Goal: Transaction & Acquisition: Subscribe to service/newsletter

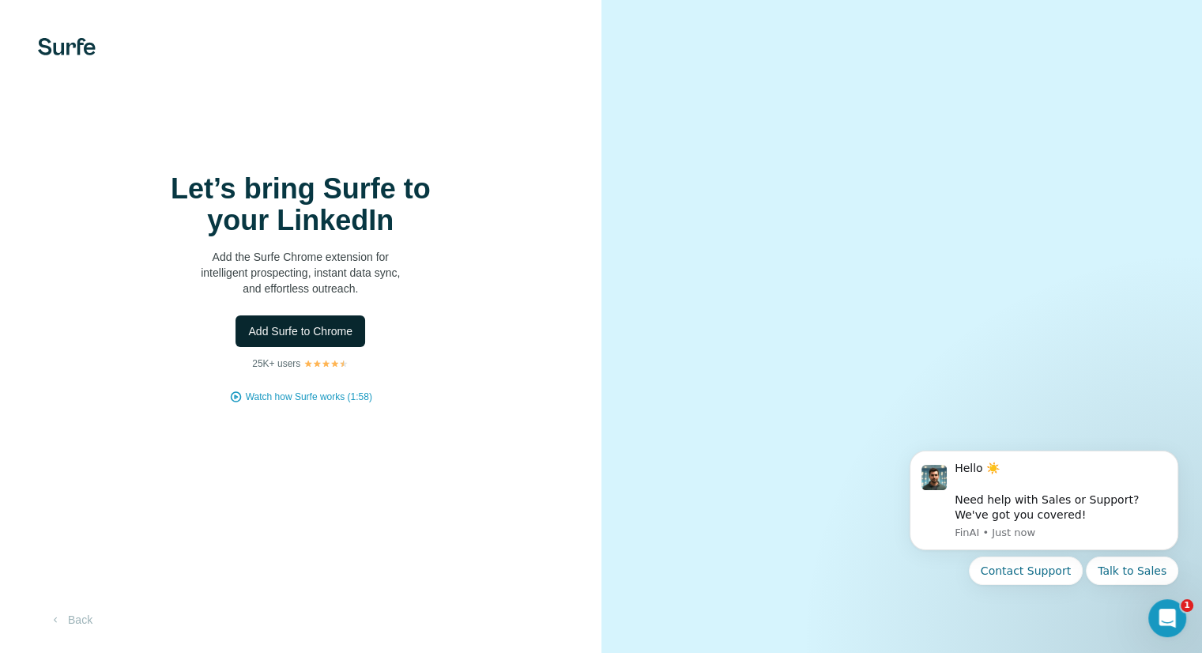
click at [341, 329] on span "Add Surfe to Chrome" at bounding box center [300, 331] width 104 height 16
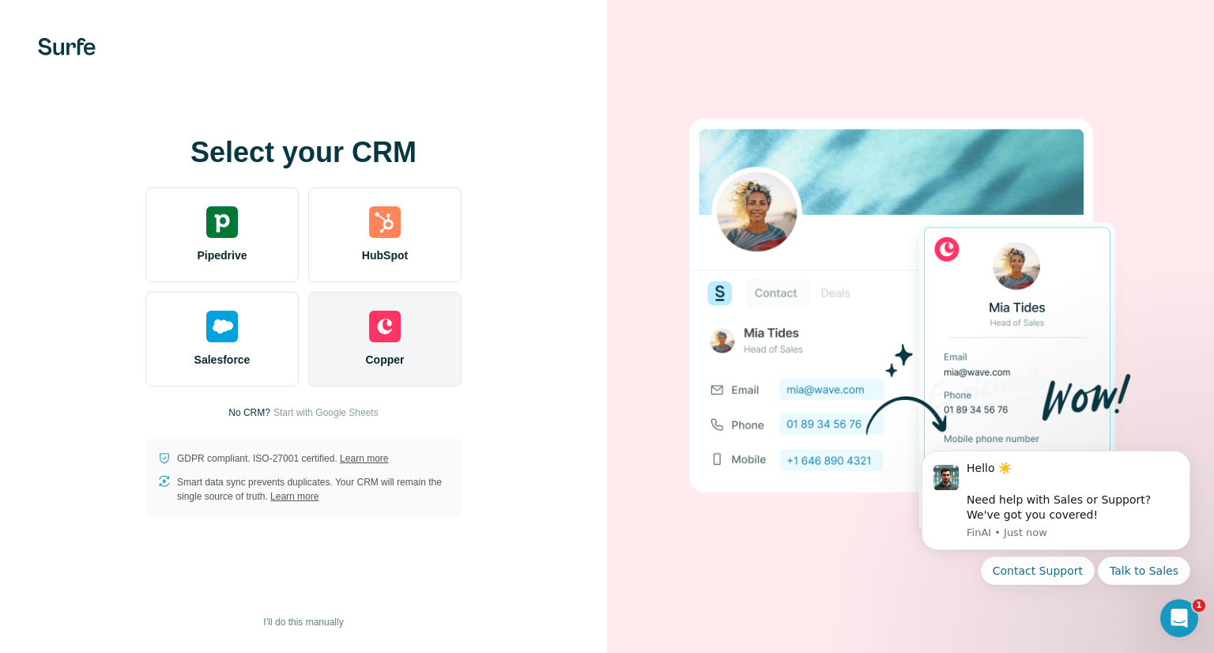
click at [355, 344] on div "Copper" at bounding box center [384, 339] width 153 height 95
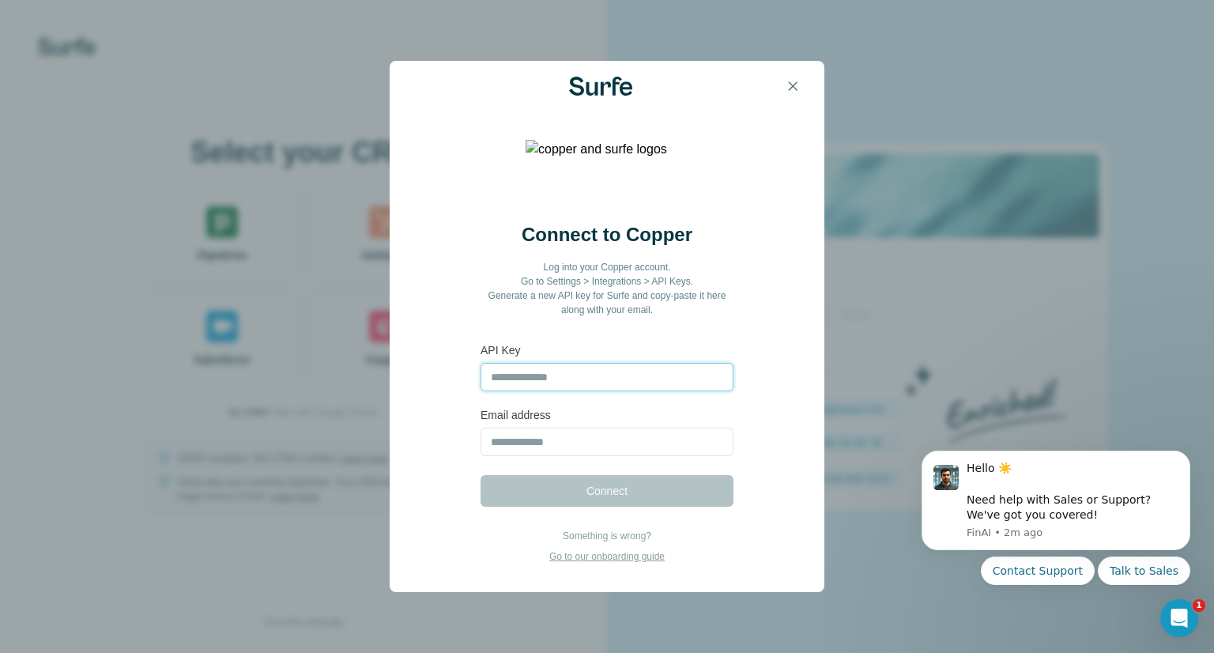
paste input "**********"
drag, startPoint x: 503, startPoint y: 372, endPoint x: 430, endPoint y: 365, distance: 73.0
click at [437, 371] on div "**********" at bounding box center [607, 375] width 354 height 307
type input "**********"
click at [499, 439] on input "email" at bounding box center [606, 441] width 253 height 28
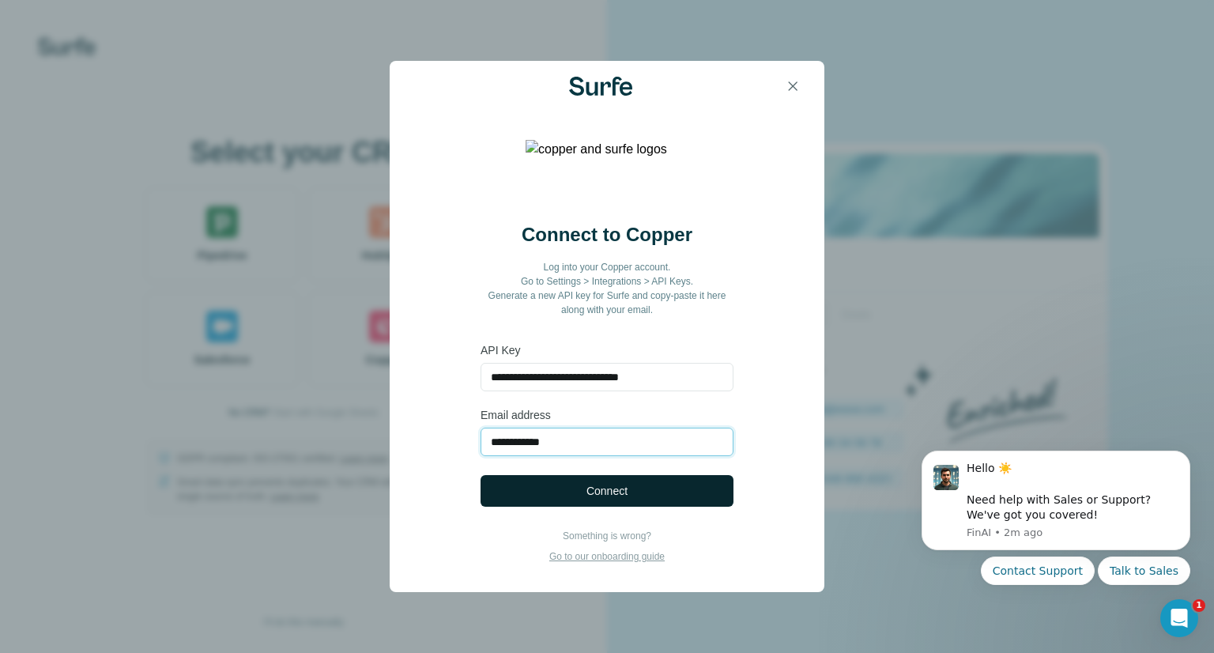
type input "**********"
click at [588, 486] on span "Connect" at bounding box center [606, 491] width 41 height 16
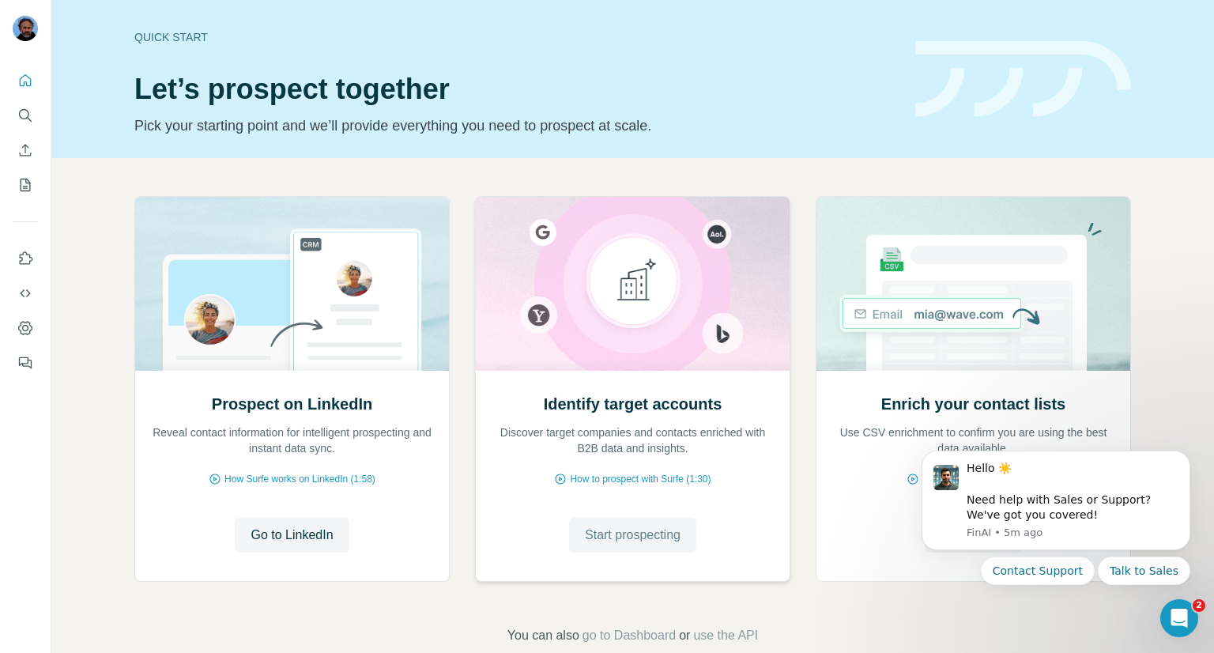
click at [653, 537] on span "Start prospecting" at bounding box center [633, 534] width 96 height 19
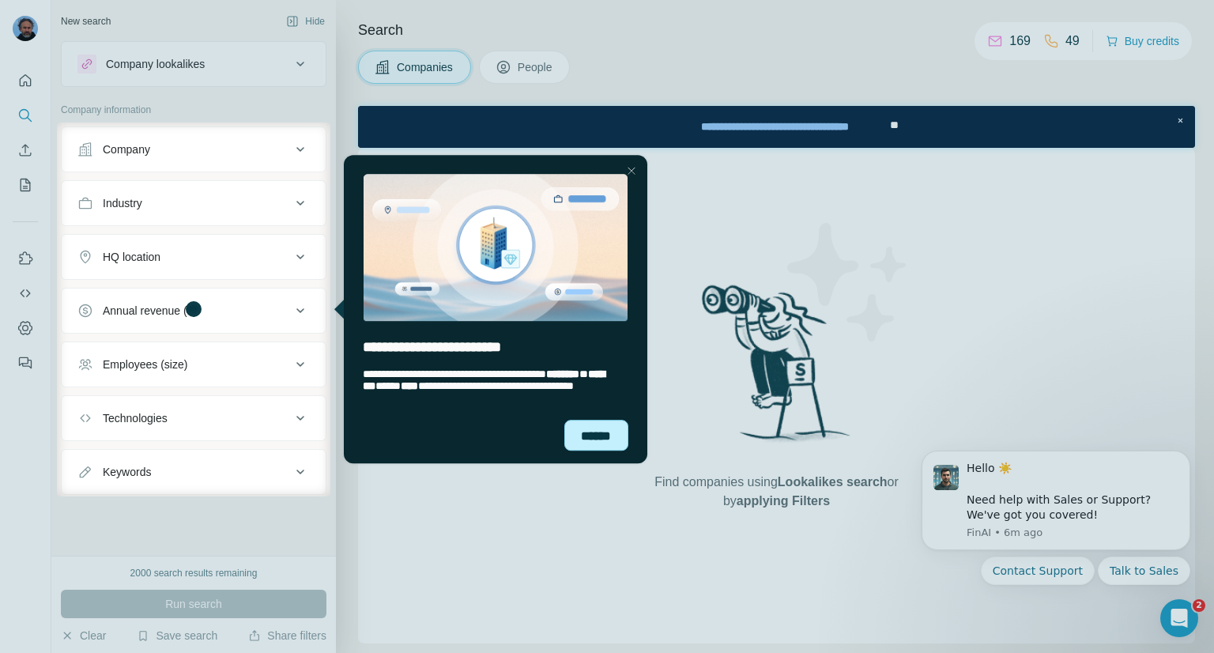
click at [580, 433] on div "******" at bounding box center [595, 435] width 65 height 31
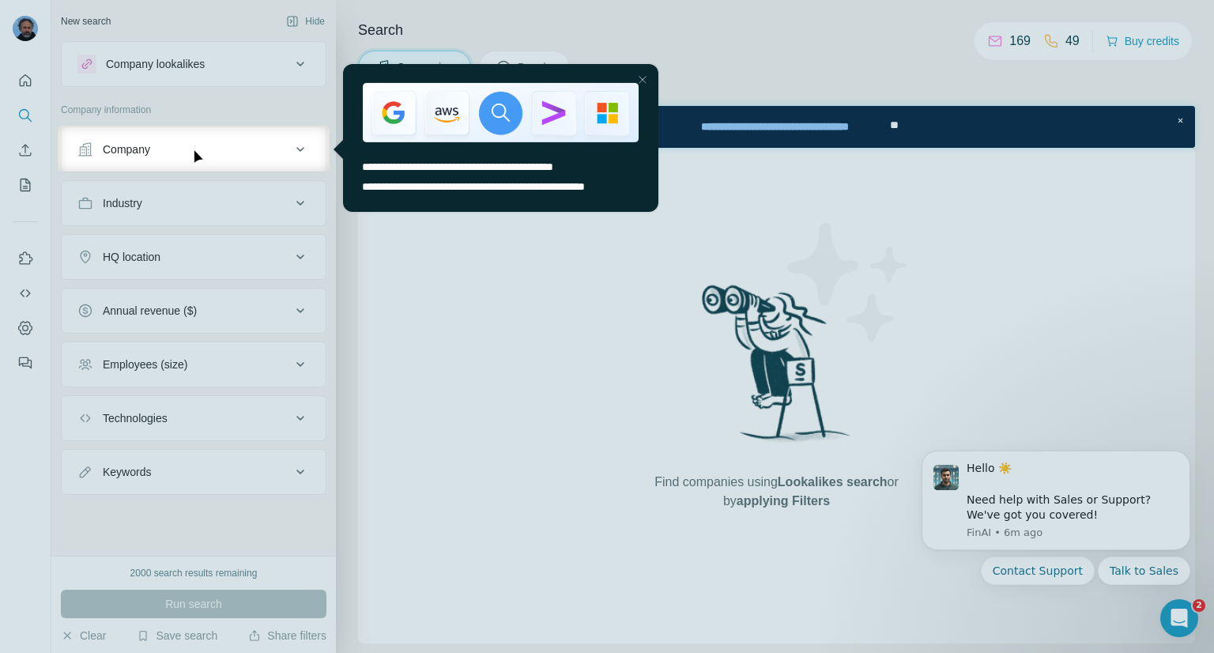
click at [262, 151] on div "Company" at bounding box center [183, 149] width 213 height 16
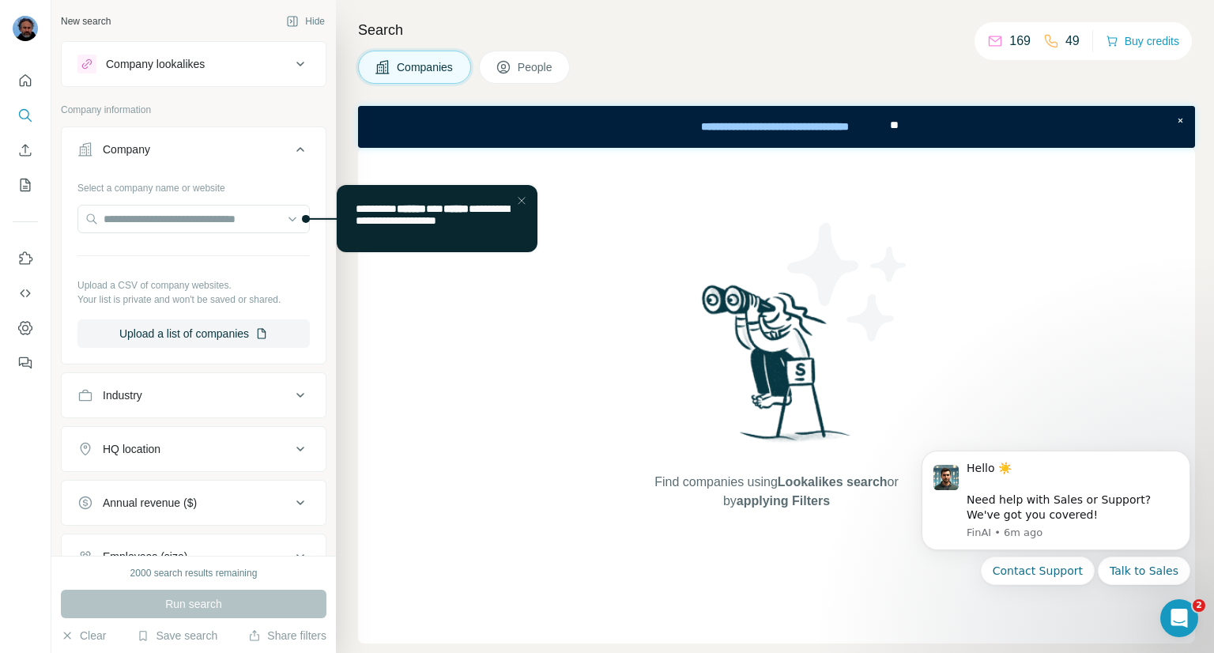
click at [262, 151] on div "Company" at bounding box center [183, 149] width 213 height 16
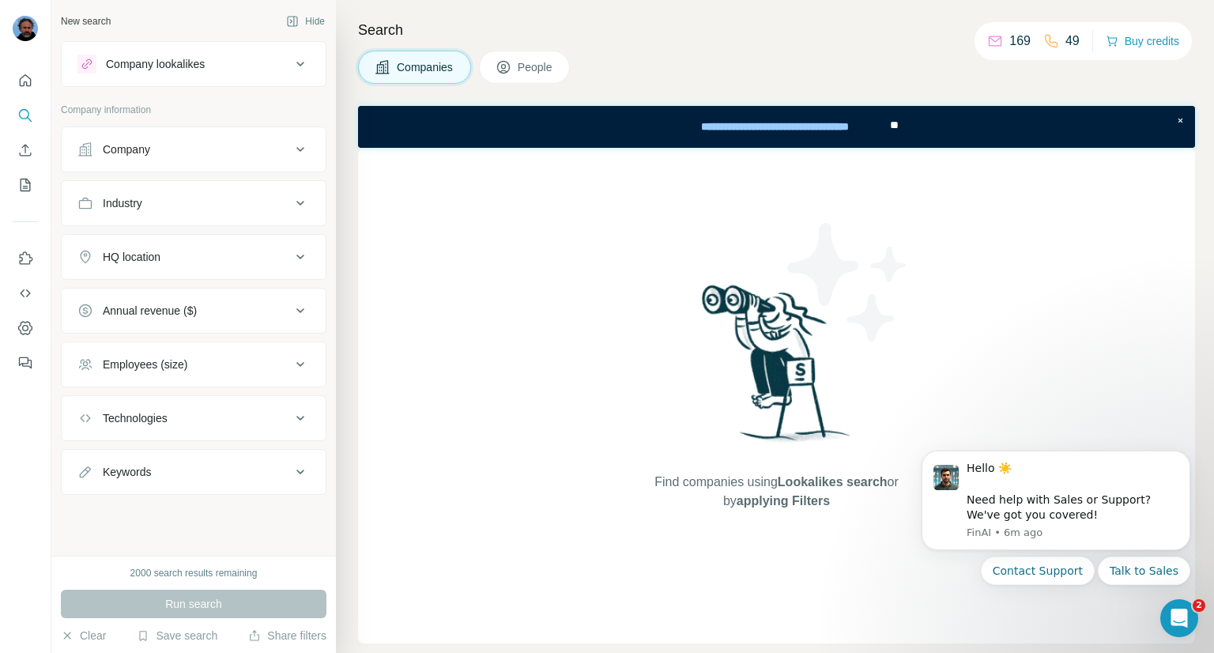
click at [167, 65] on div "Company lookalikes" at bounding box center [155, 64] width 99 height 16
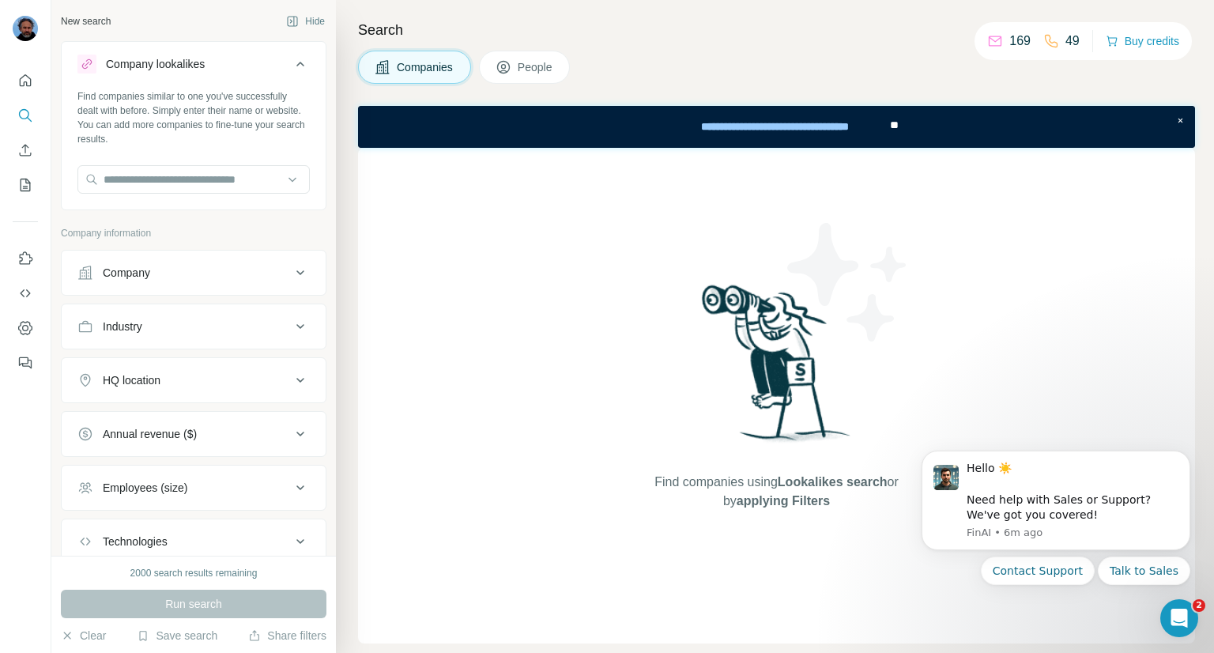
click at [167, 65] on div "Company lookalikes" at bounding box center [155, 64] width 99 height 16
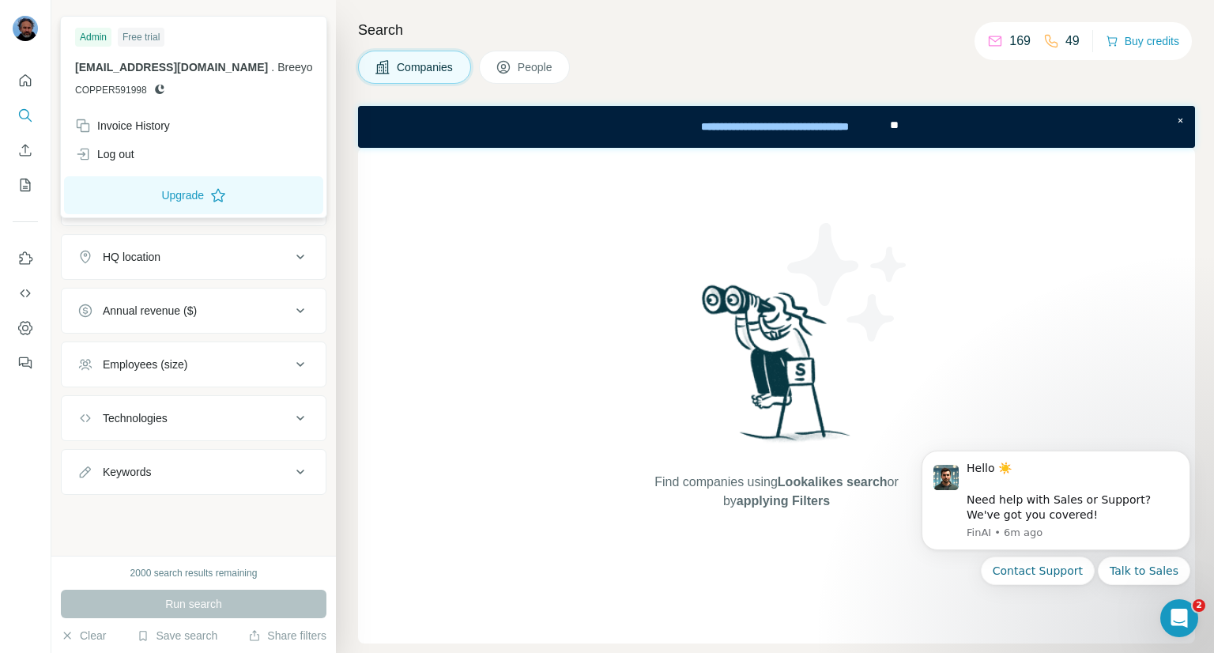
click at [25, 31] on img at bounding box center [25, 28] width 25 height 25
click at [29, 75] on icon "Quick start" at bounding box center [25, 81] width 16 height 16
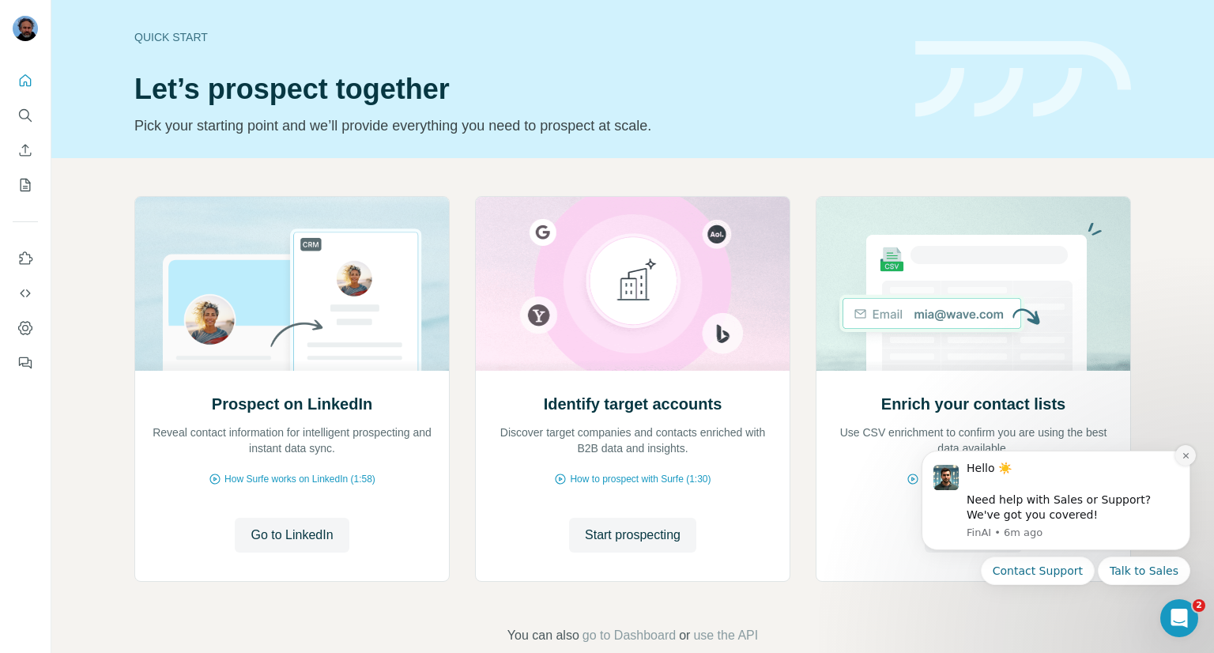
click at [1184, 457] on icon "Dismiss notification" at bounding box center [1185, 456] width 6 height 6
click at [1071, 608] on body "Hello ☀️ ​ Need help with Sales or Support? We've got you covered! [GEOGRAPHIC_…" at bounding box center [1055, 538] width 303 height 201
click at [1176, 608] on icon "Open Intercom Messenger" at bounding box center [1177, 616] width 26 height 26
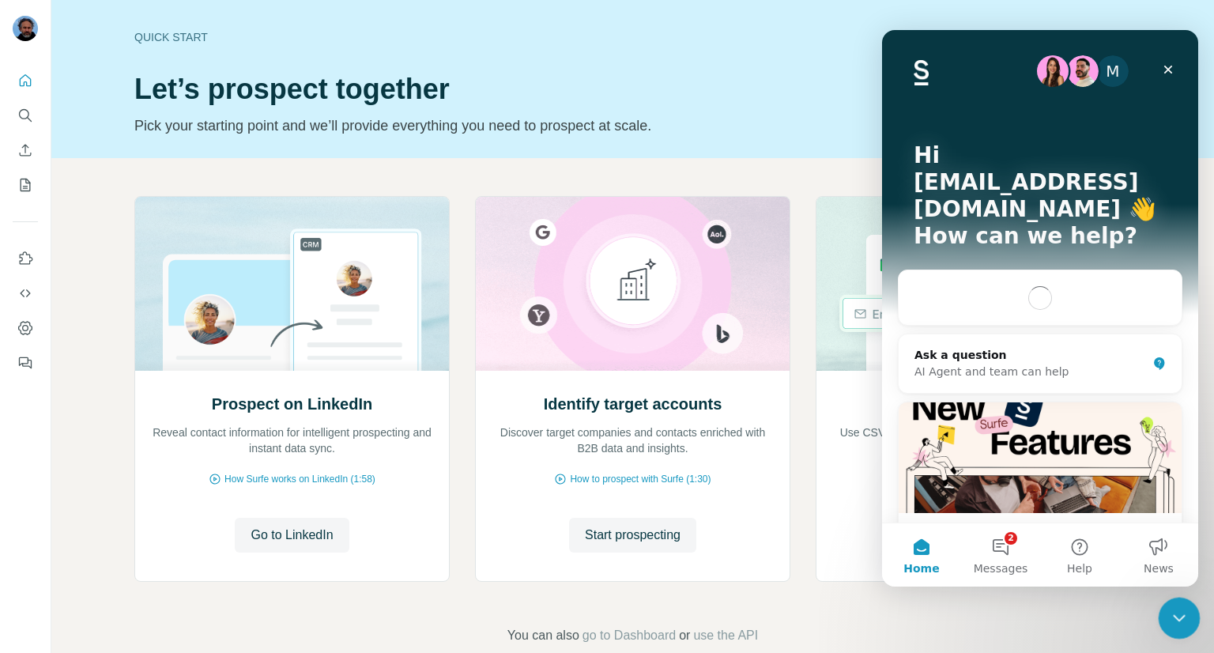
click at [1182, 619] on icon "Close Intercom Messenger" at bounding box center [1176, 615] width 19 height 19
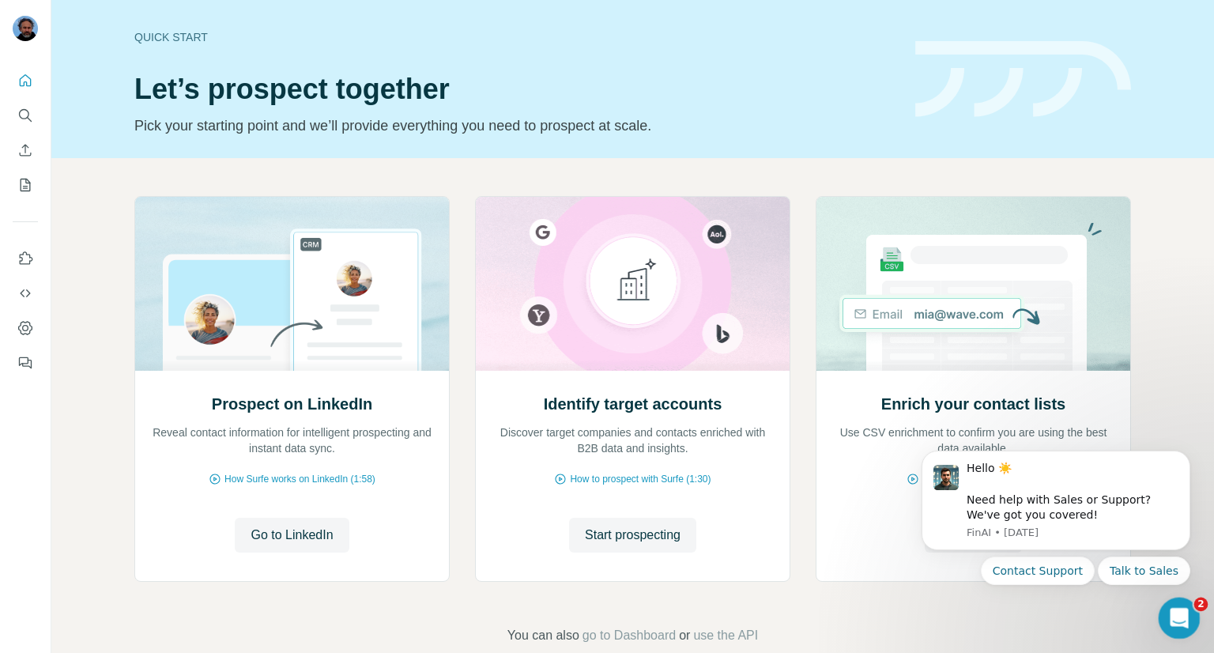
click at [1181, 611] on icon "Open Intercom Messenger" at bounding box center [1177, 616] width 26 height 26
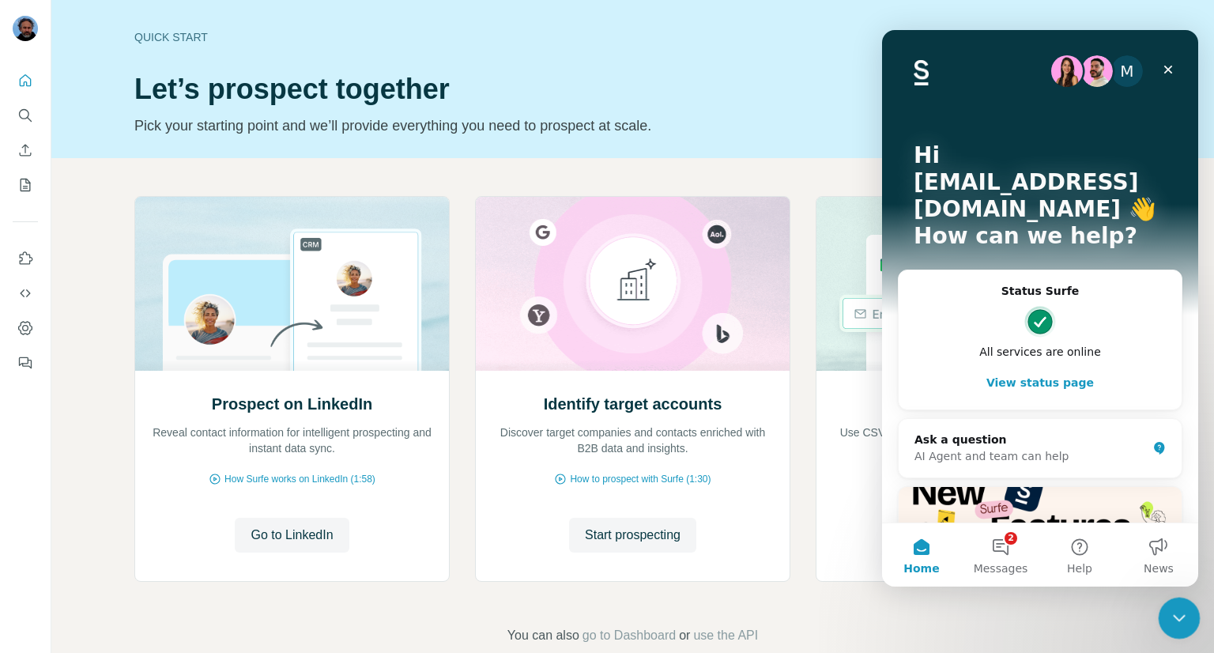
click at [1181, 612] on icon "Close Intercom Messenger" at bounding box center [1176, 615] width 19 height 19
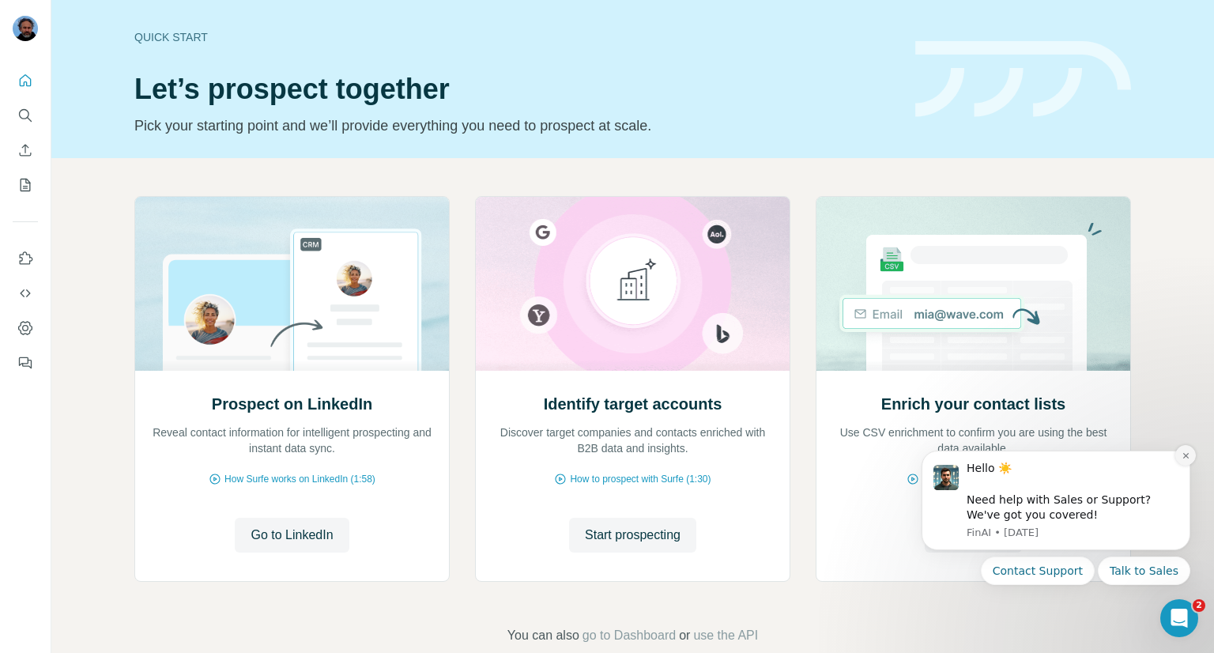
click at [1186, 455] on icon "Dismiss notification" at bounding box center [1185, 456] width 6 height 6
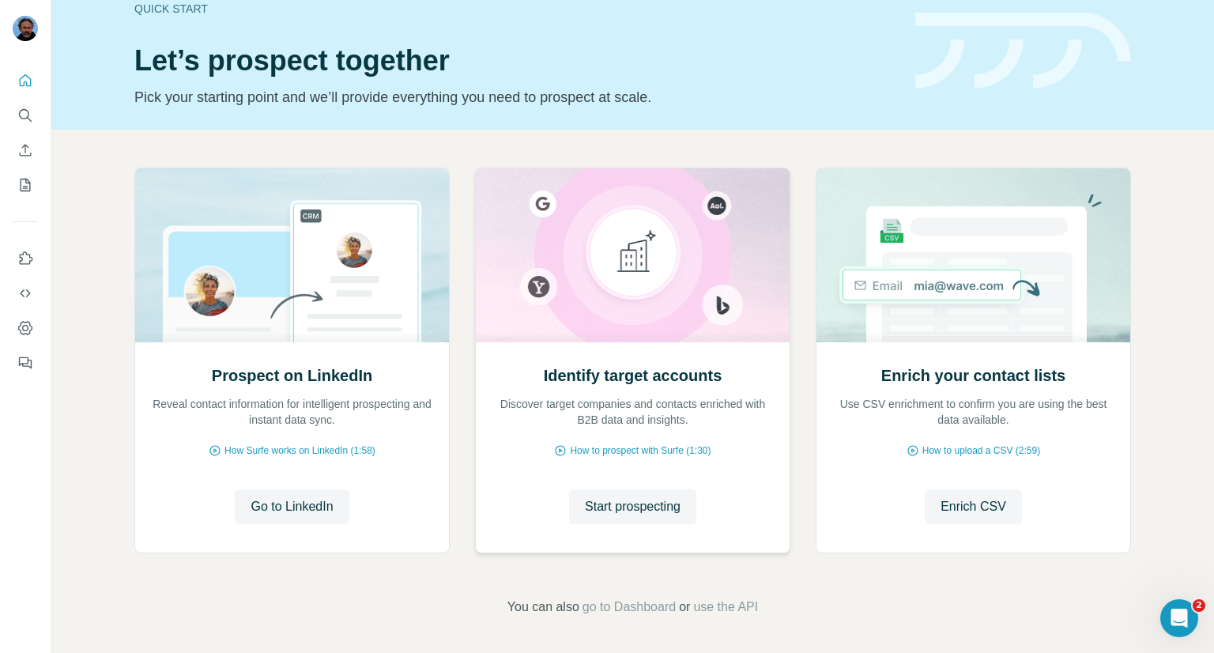
scroll to position [30, 0]
click at [638, 604] on span "go to Dashboard" at bounding box center [628, 605] width 93 height 19
